Goal: Transaction & Acquisition: Obtain resource

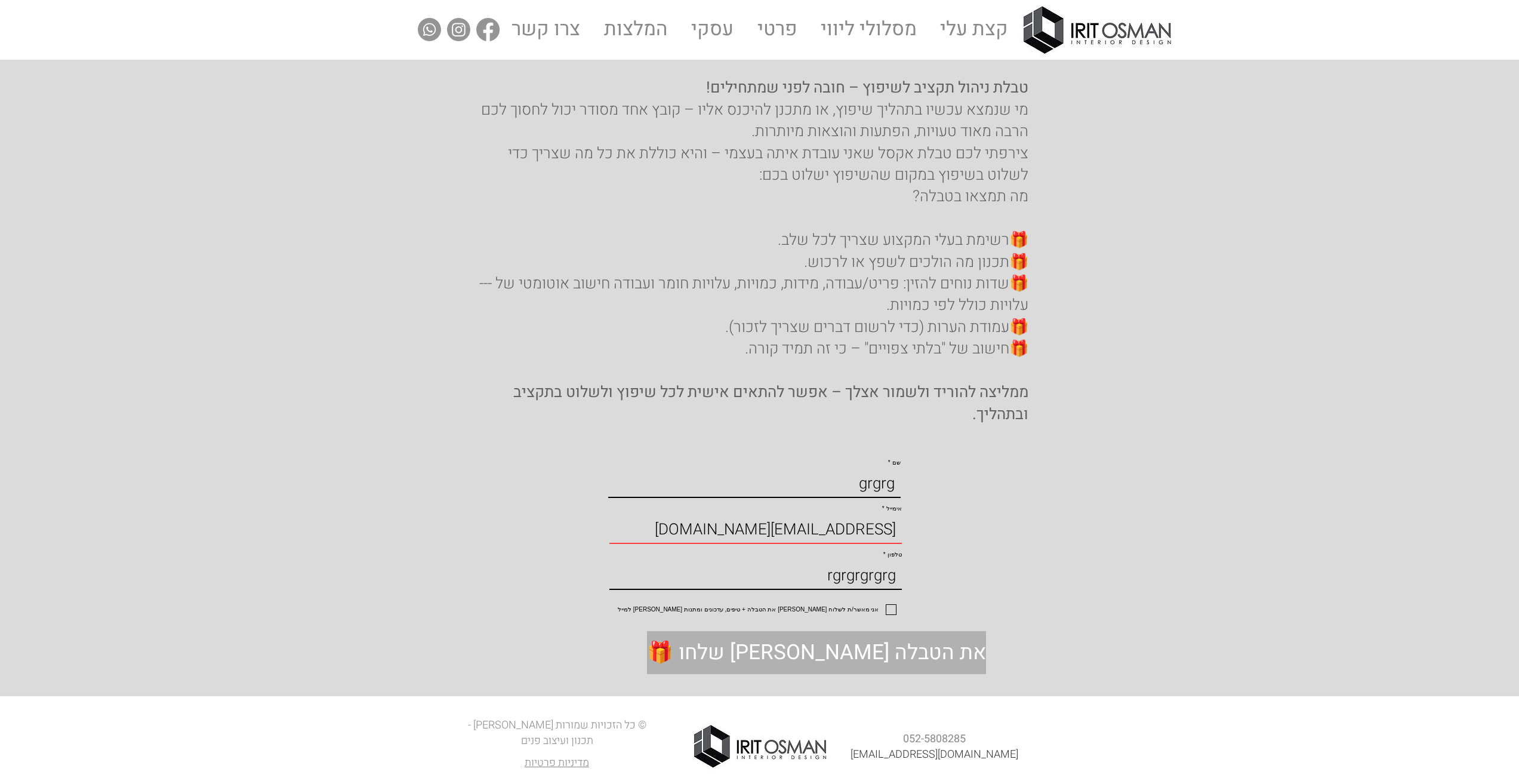
type input "rgrgrgrgrg"
click at [890, 606] on input "אני מאשר/ת לשלוח [PERSON_NAME] את הטבלה + טיפים, עדכונים ומתנות [PERSON_NAME] ל…" at bounding box center [893, 610] width 8 height 8
checkbox input "true"
drag, startPoint x: 816, startPoint y: 558, endPoint x: 1051, endPoint y: 531, distance: 236.5
click at [1043, 532] on section "שם grgrg [PERSON_NAME] [PERSON_NAME][EMAIL_ADDRESS][DOMAIN_NAME] טלפון rgrgrgrg…" at bounding box center [760, 573] width 1519 height 246
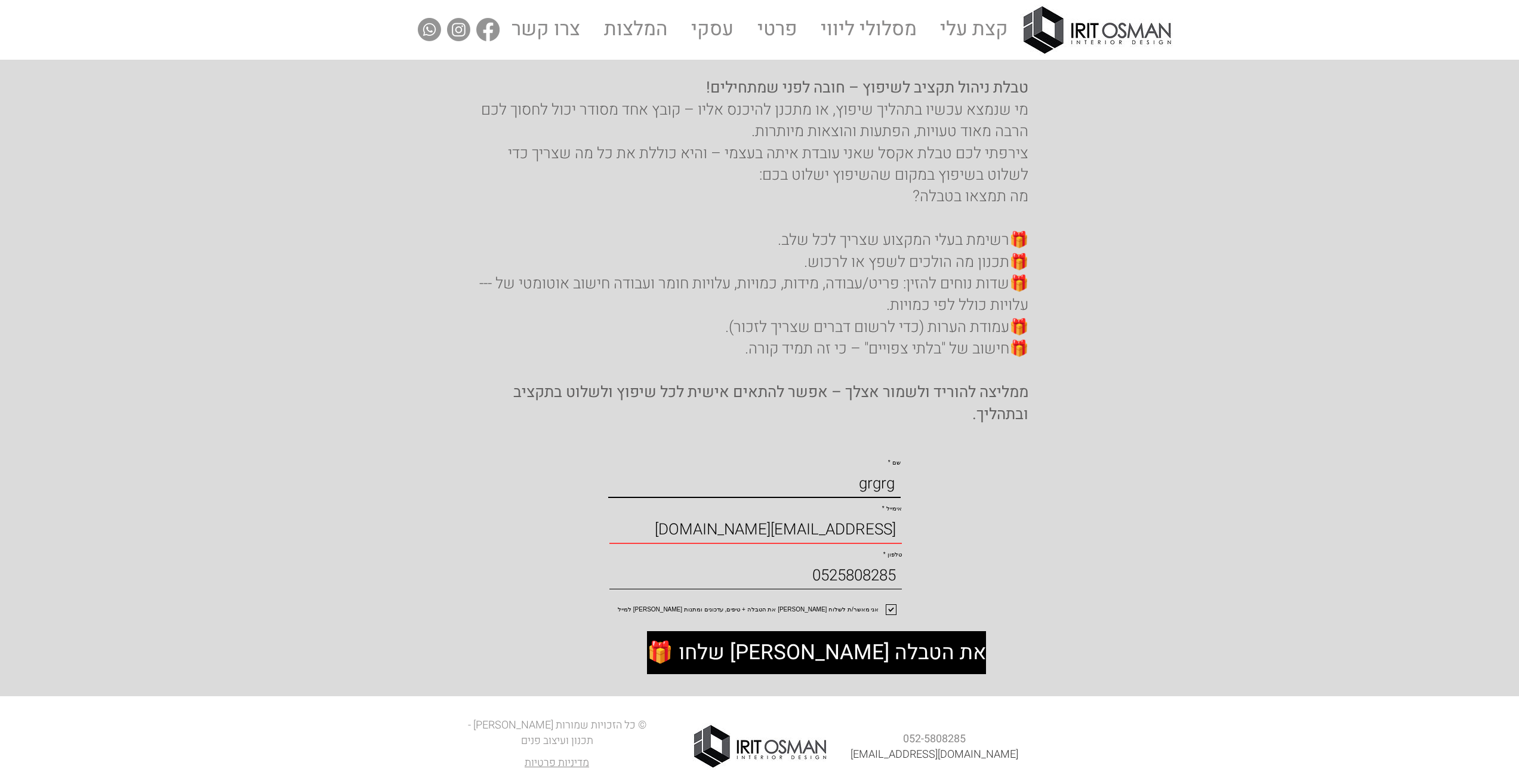
type input "0525808285"
click at [804, 650] on span "🎁 שלחו [PERSON_NAME] את הטבלה" at bounding box center [816, 652] width 339 height 29
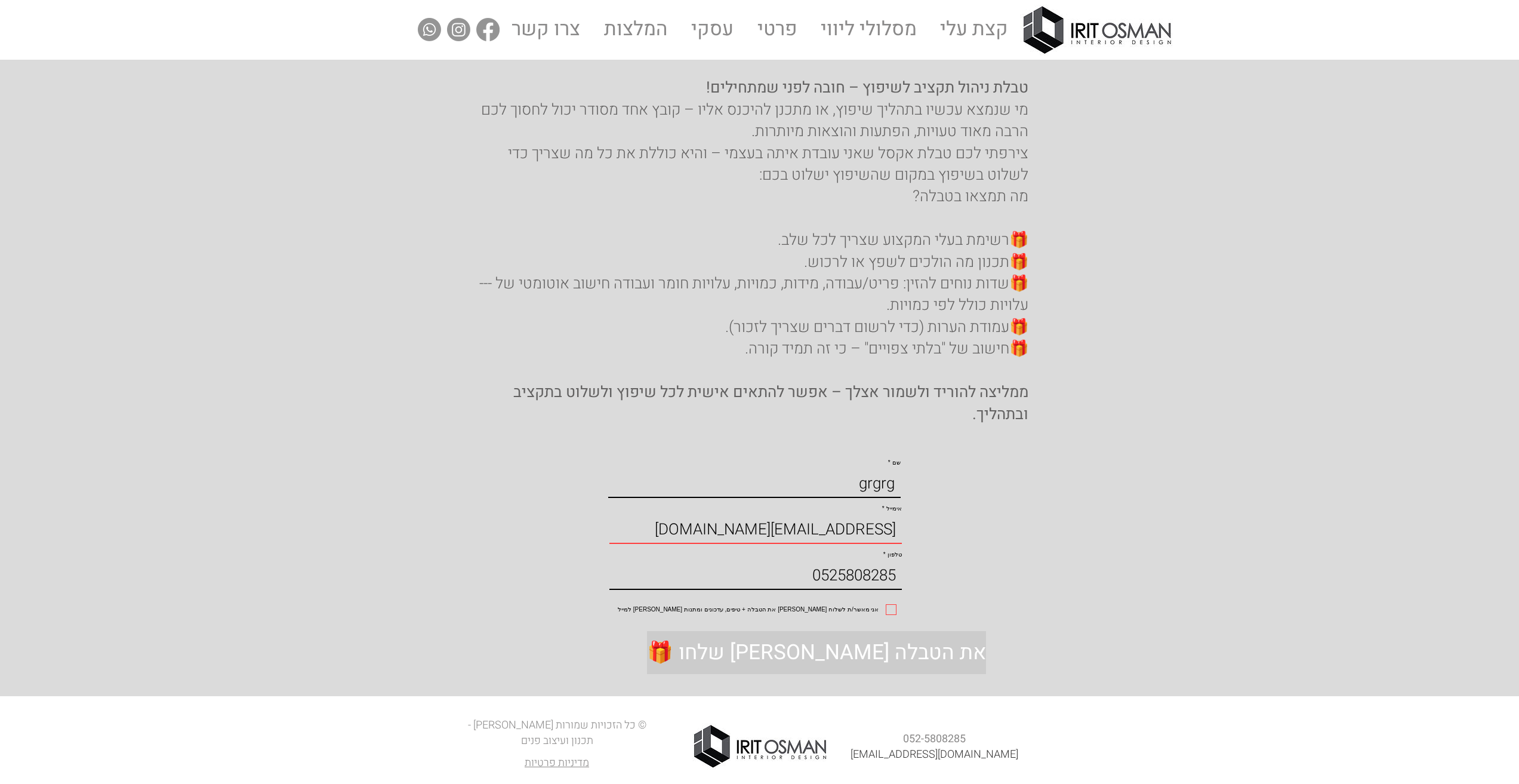
checkbox input "false"
